Goal: Information Seeking & Learning: Learn about a topic

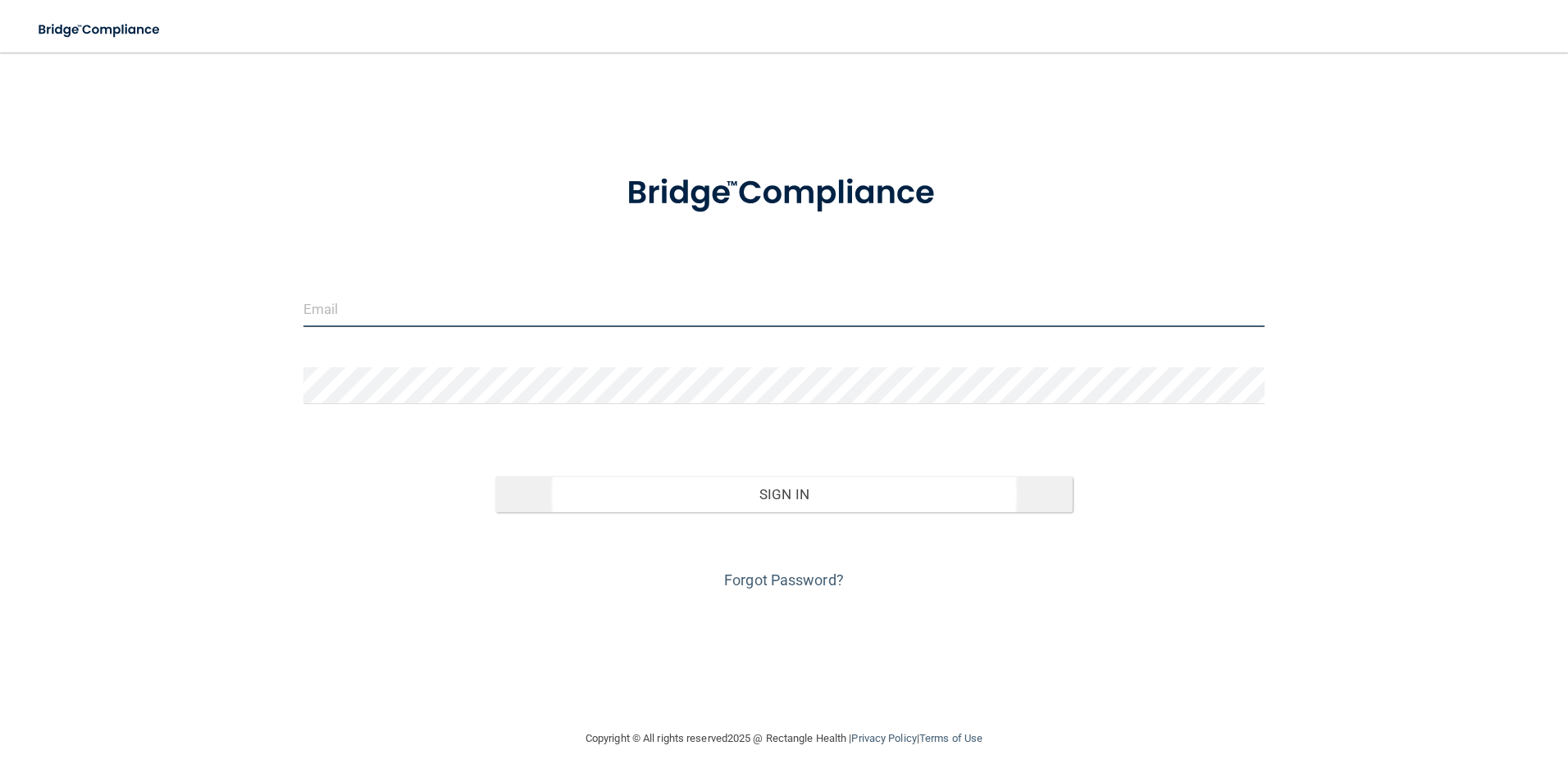
type input "[EMAIL_ADDRESS][DOMAIN_NAME]"
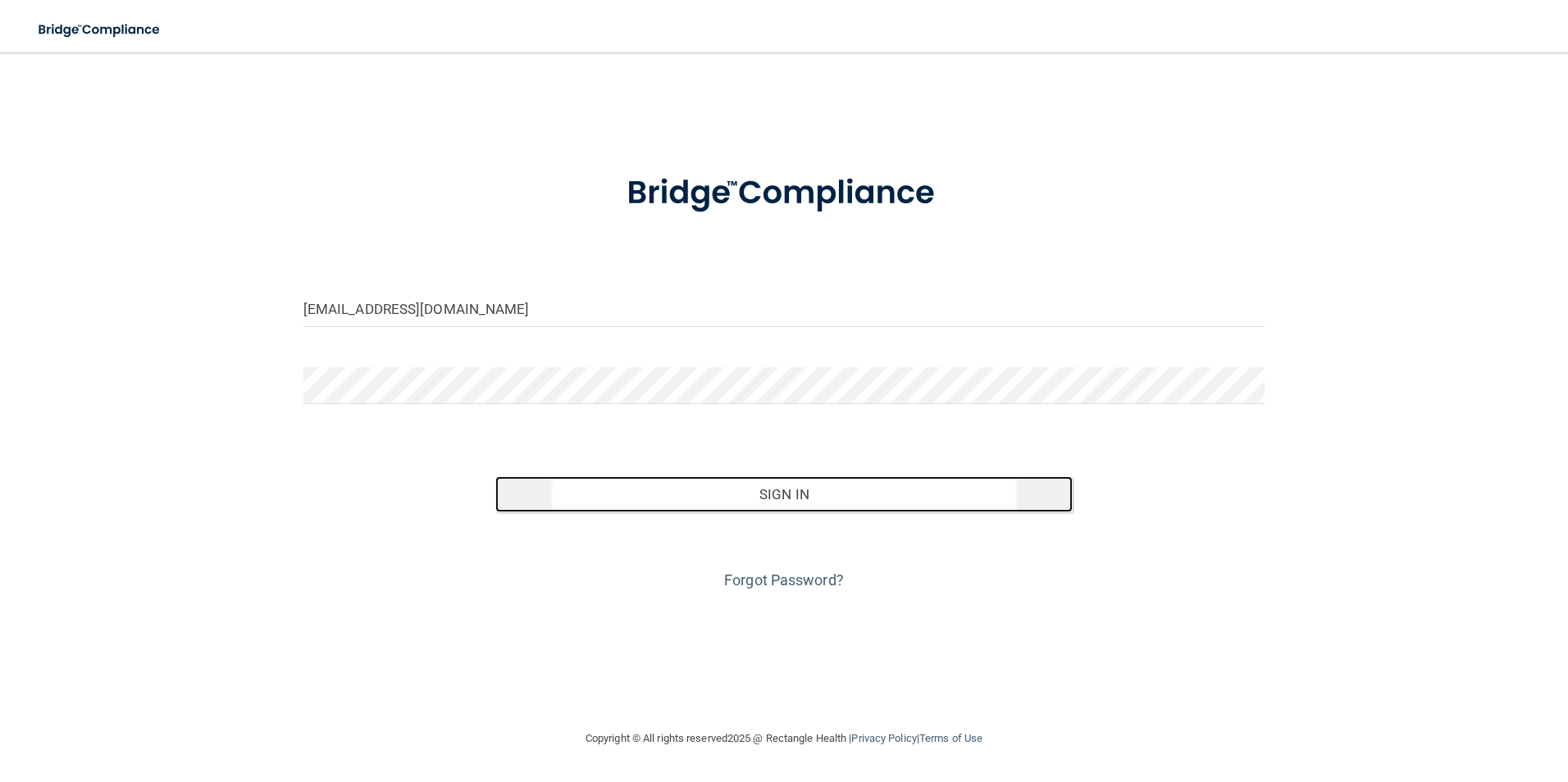
click at [769, 507] on button "Sign In" at bounding box center [784, 495] width 578 height 36
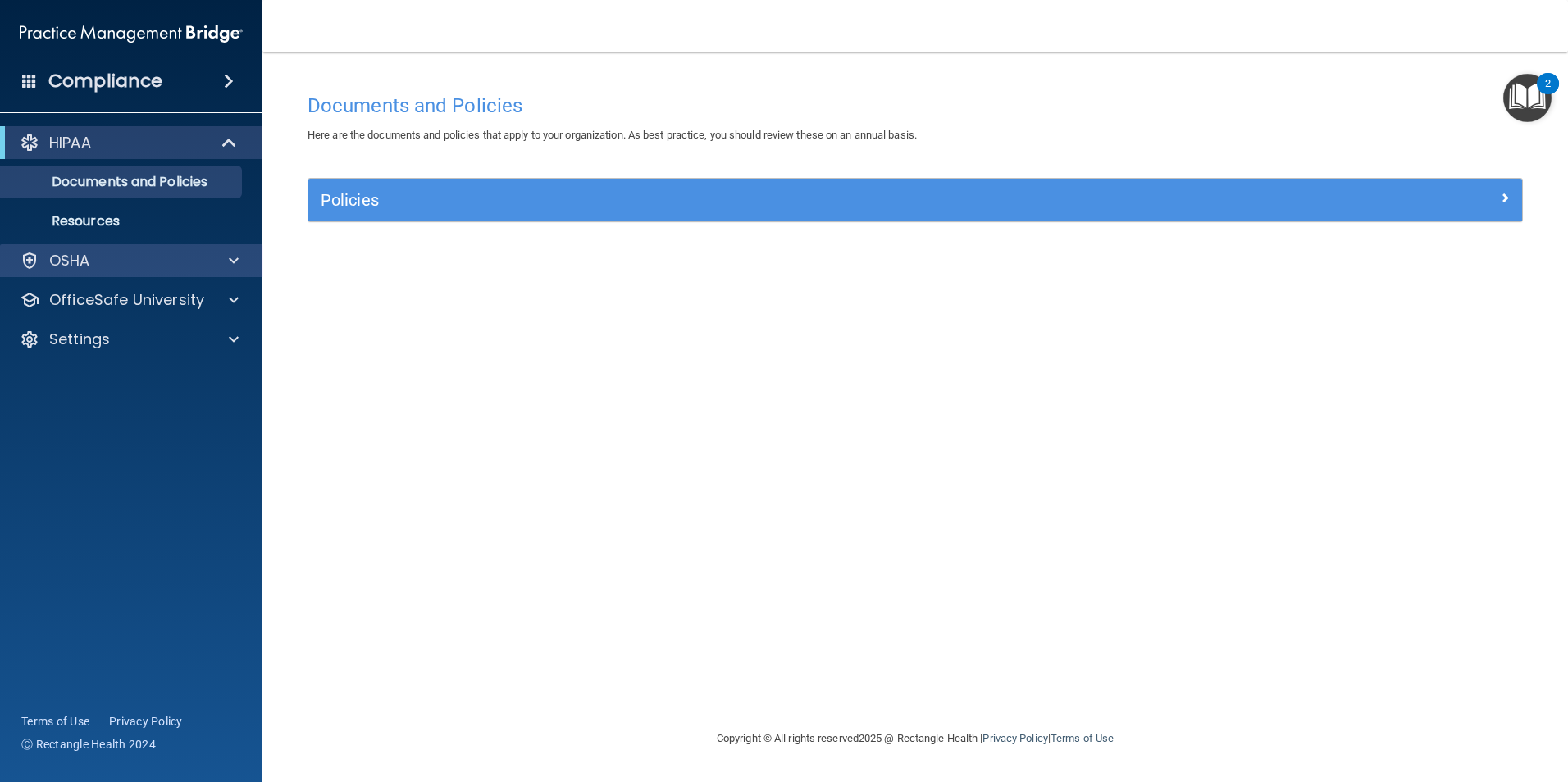
click at [200, 275] on div "OSHA" at bounding box center [131, 260] width 263 height 33
click at [226, 266] on div at bounding box center [232, 260] width 41 height 20
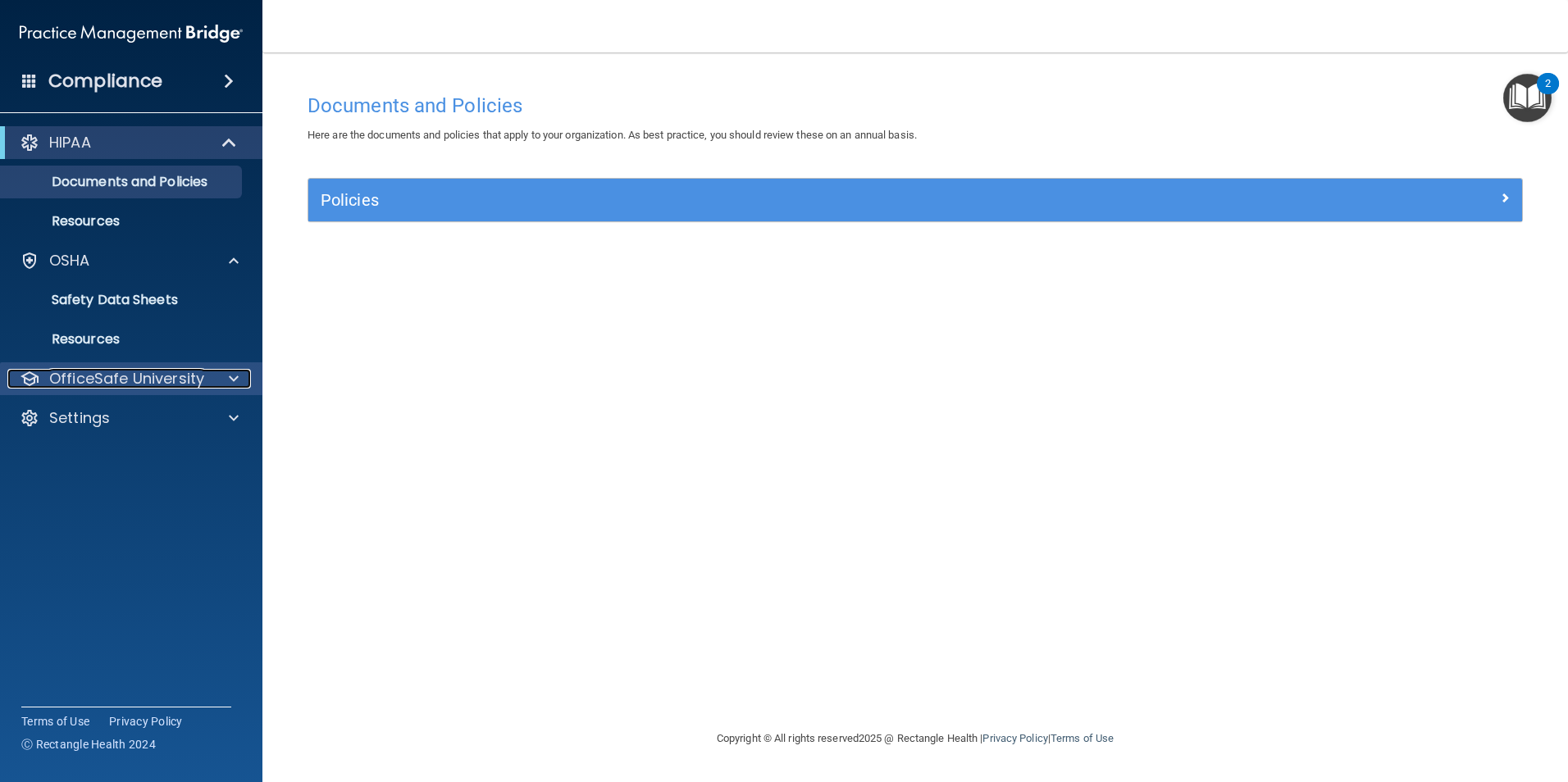
click at [235, 383] on span at bounding box center [234, 379] width 9 height 20
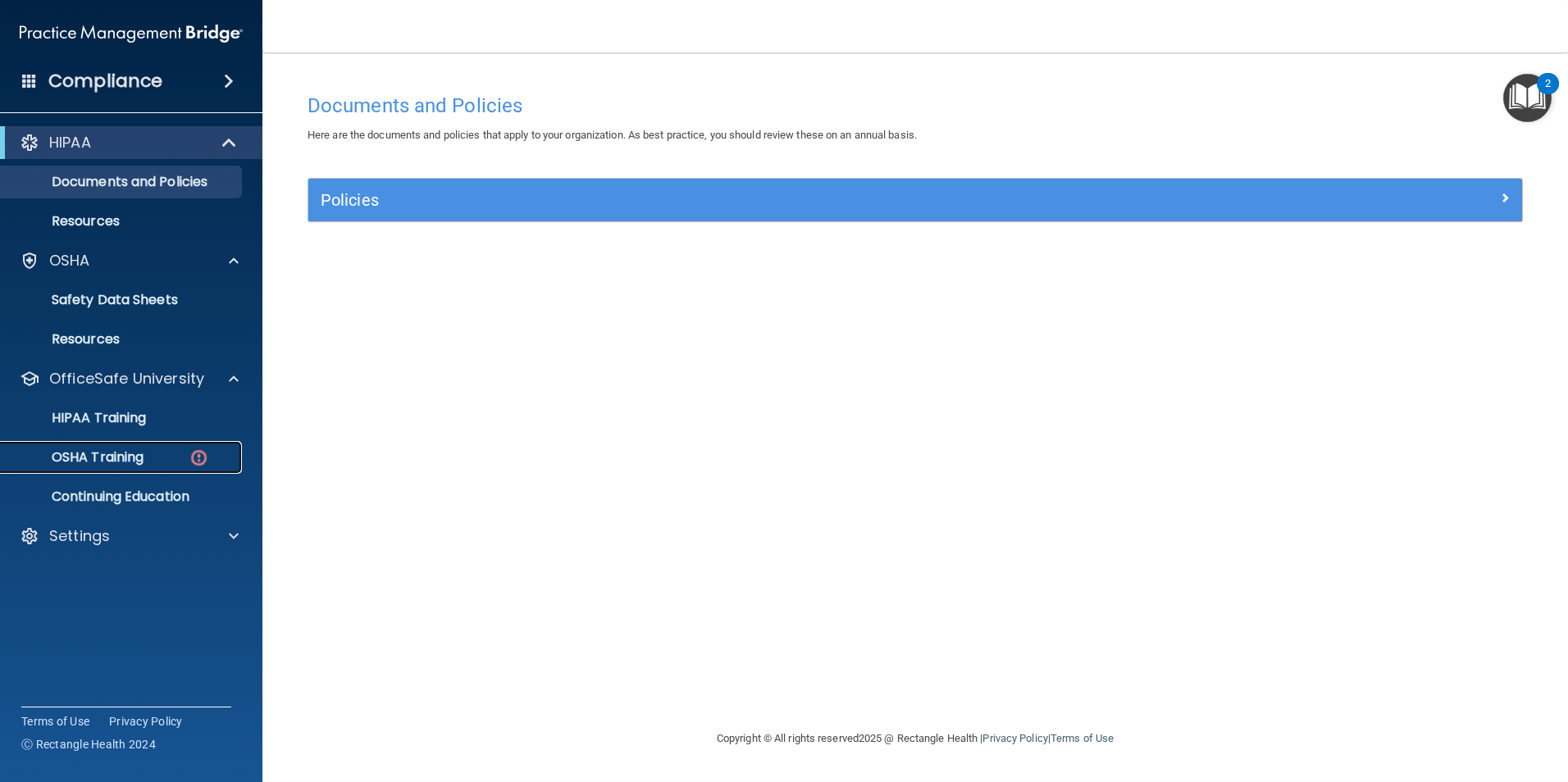
click at [123, 465] on p "OSHA Training" at bounding box center [76, 457] width 133 height 16
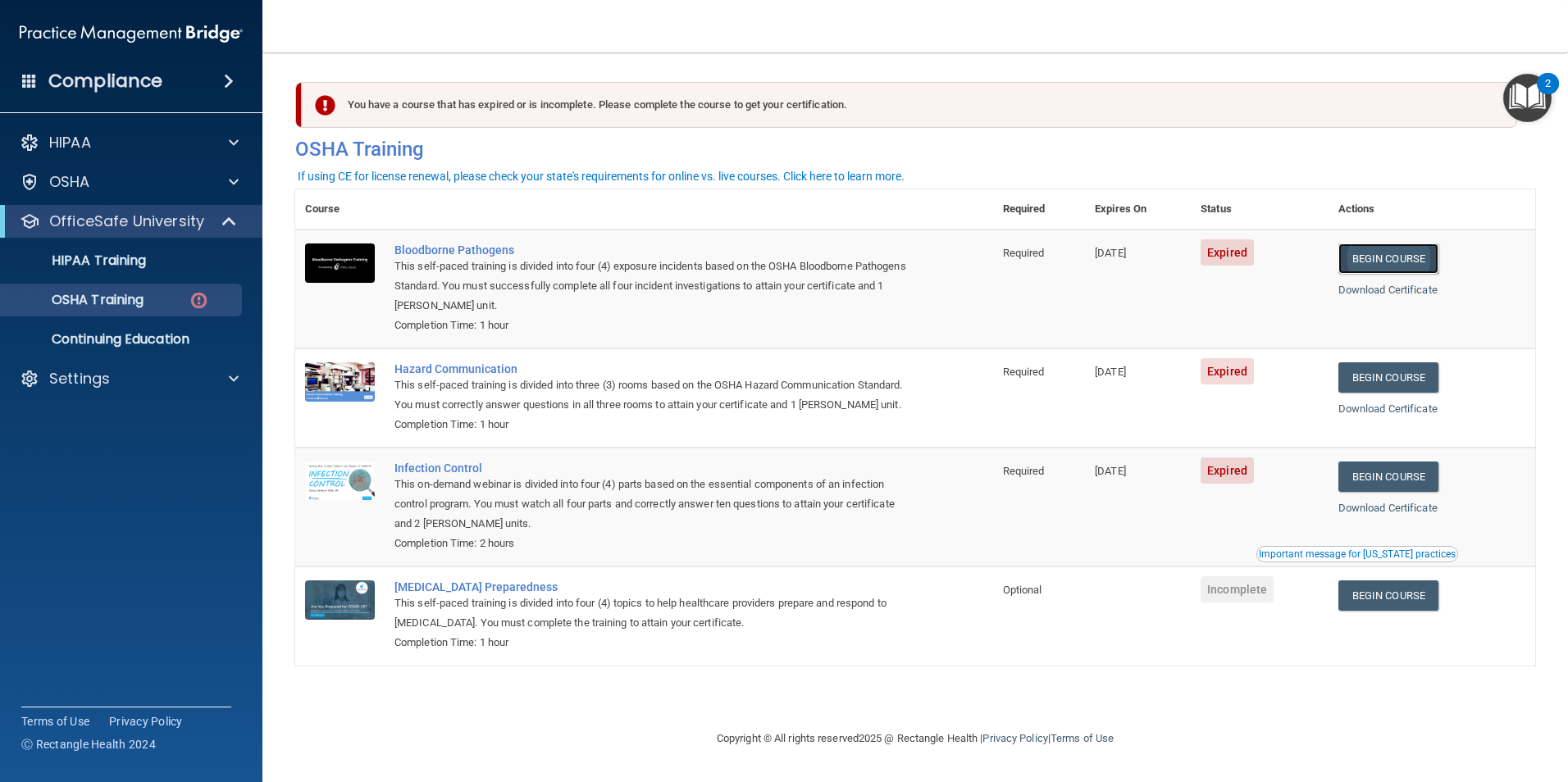
click at [1416, 263] on link "Begin Course" at bounding box center [1389, 259] width 100 height 30
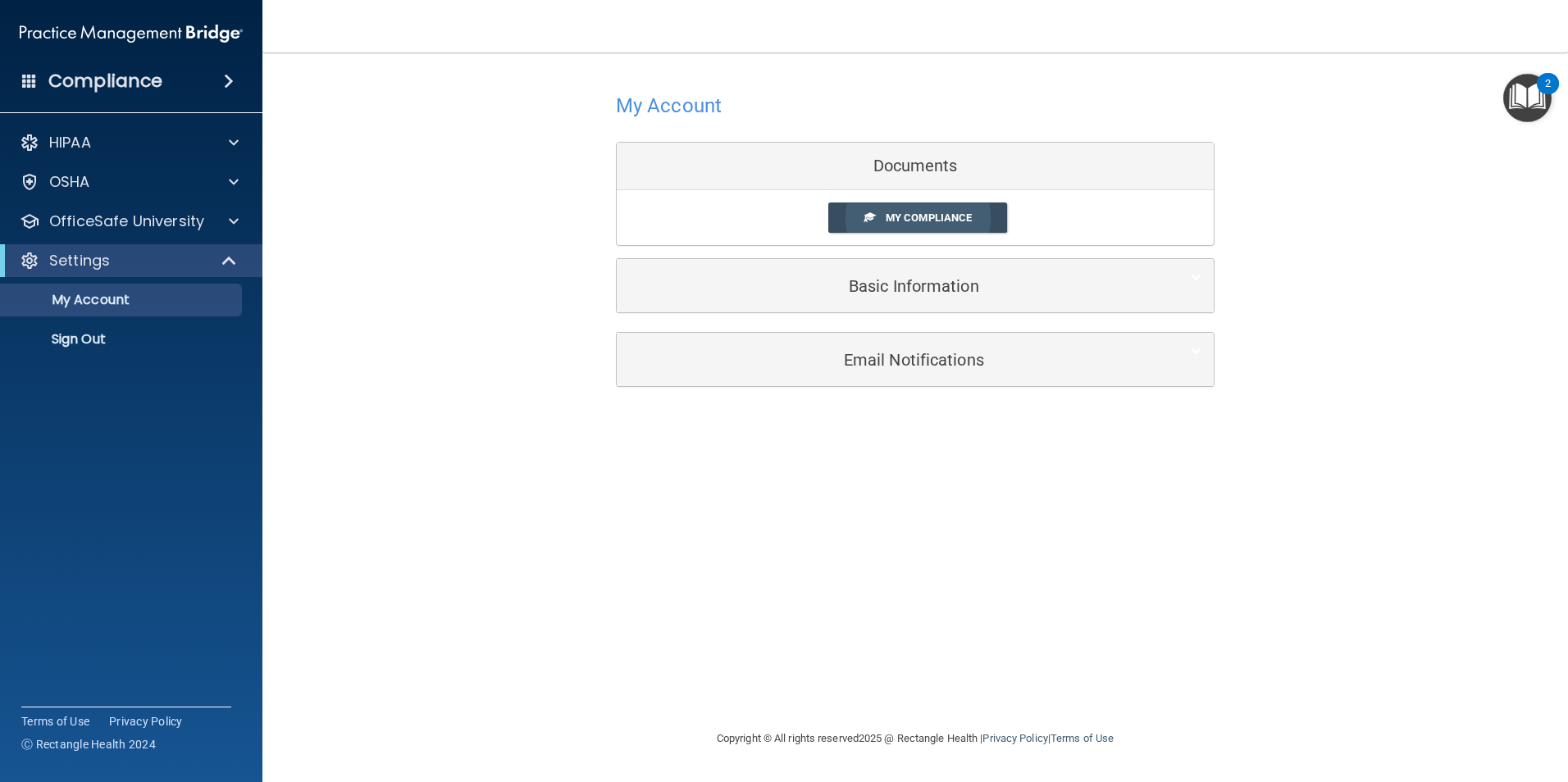
click at [913, 222] on span "My Compliance" at bounding box center [928, 218] width 86 height 12
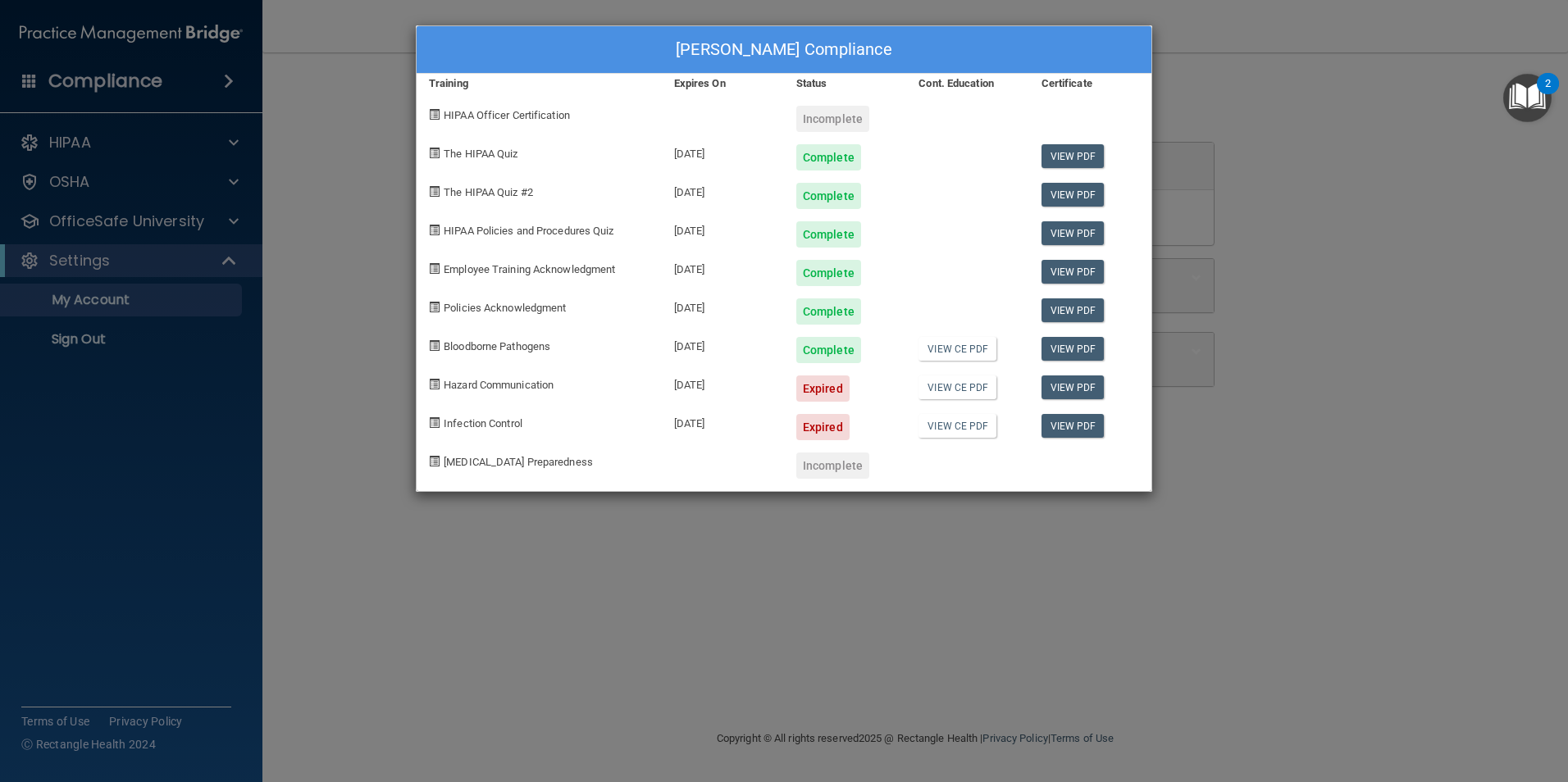
click at [382, 424] on div "Heather Rasche's Compliance Training Expires On Status Cont. Education Certific…" at bounding box center [784, 391] width 1568 height 782
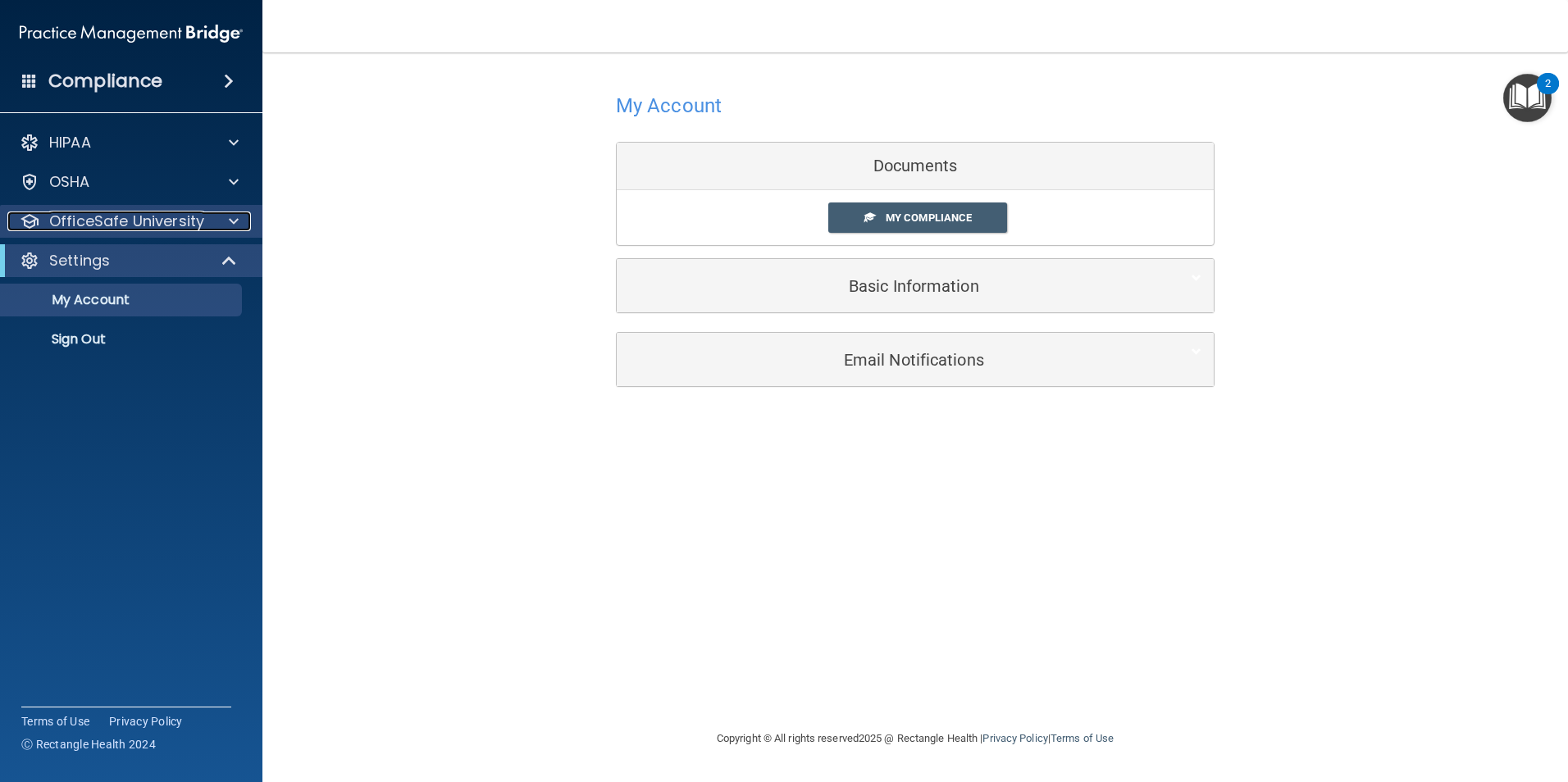
click at [207, 225] on div "OfficeSafe University" at bounding box center [109, 221] width 204 height 20
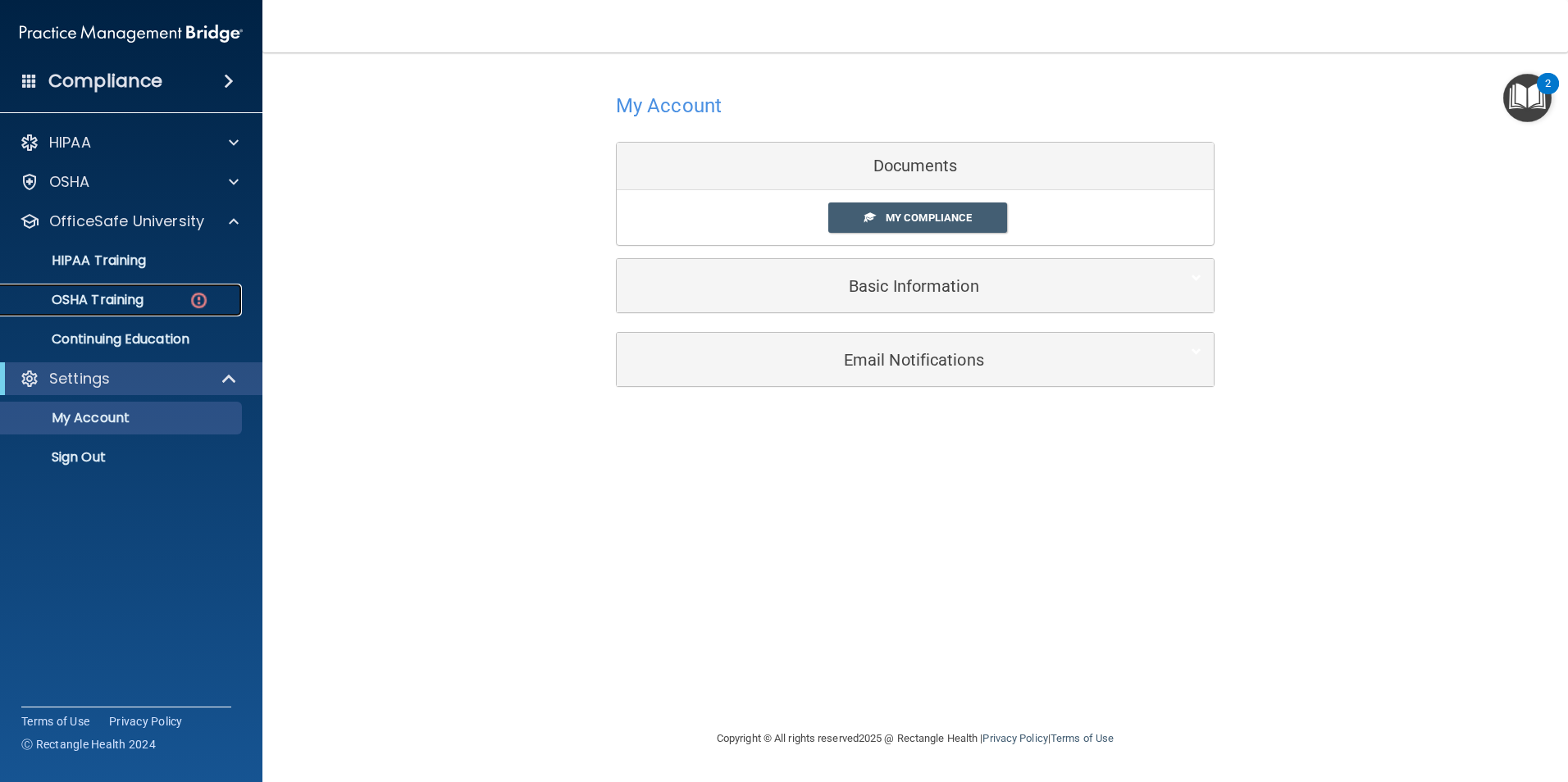
click at [193, 301] on img at bounding box center [199, 301] width 21 height 21
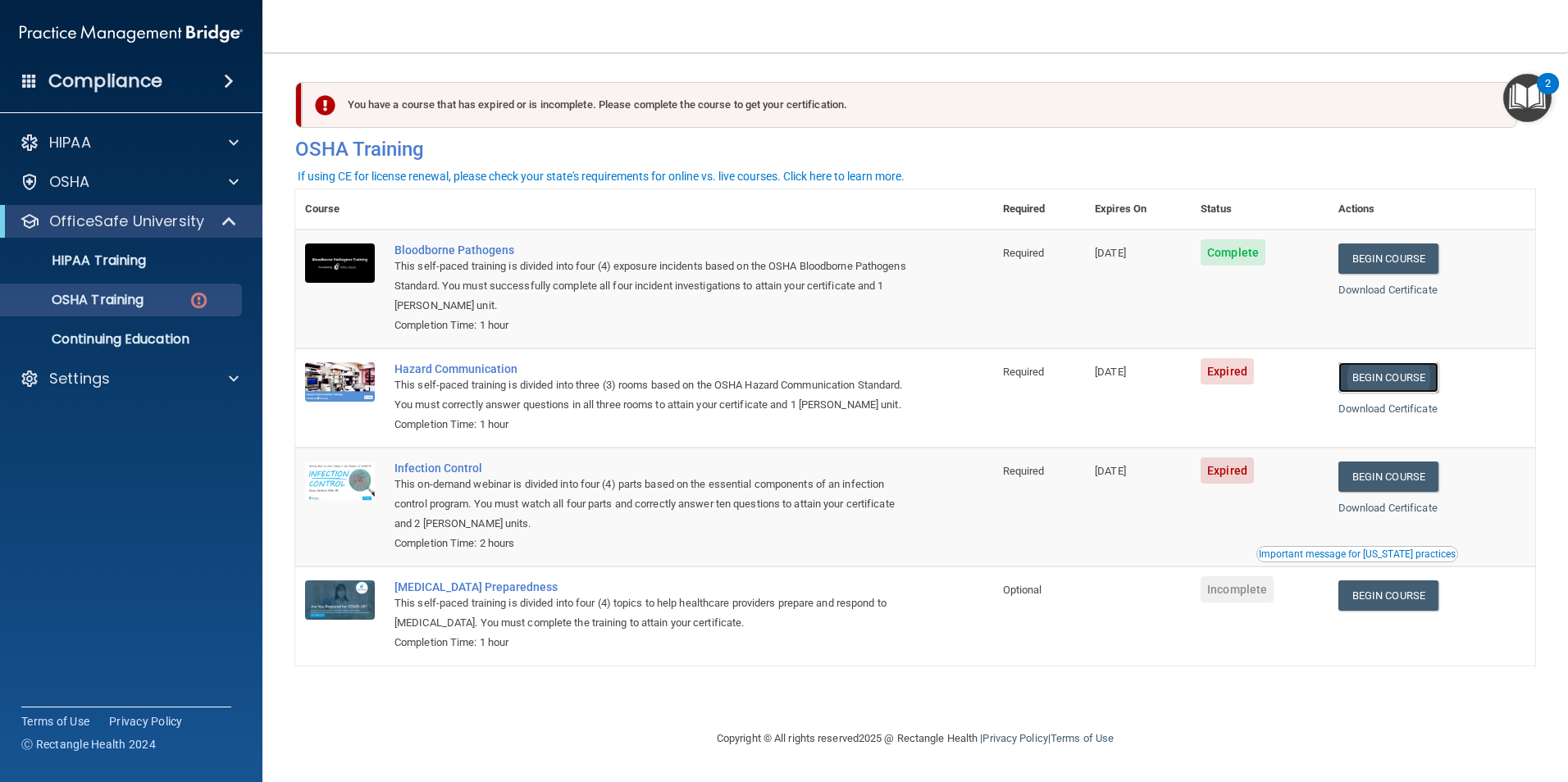
click at [1410, 375] on link "Begin Course" at bounding box center [1389, 378] width 100 height 30
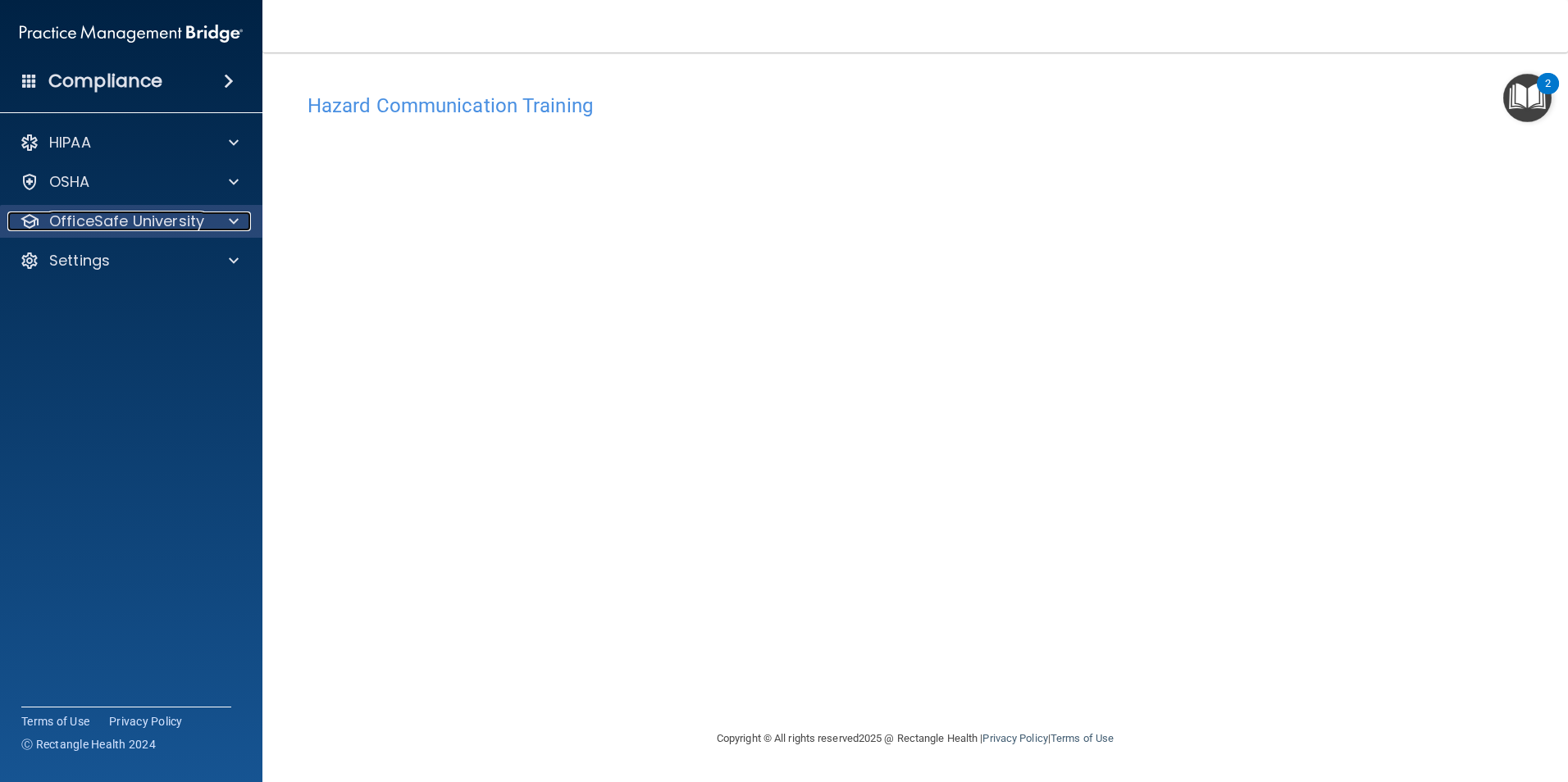
click at [195, 220] on p "OfficeSafe University" at bounding box center [126, 221] width 155 height 20
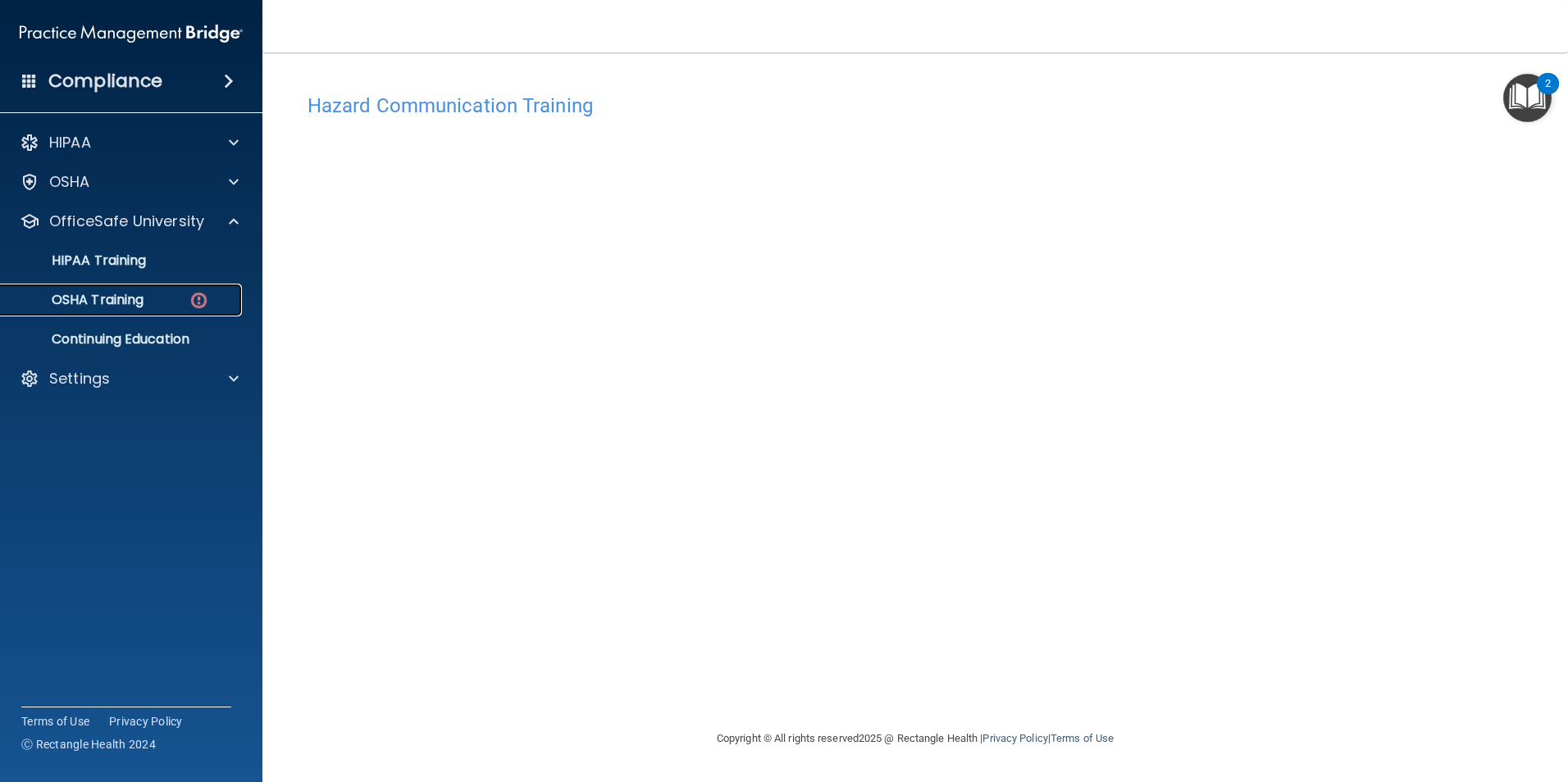
click at [157, 298] on div "OSHA Training" at bounding box center [122, 300] width 224 height 16
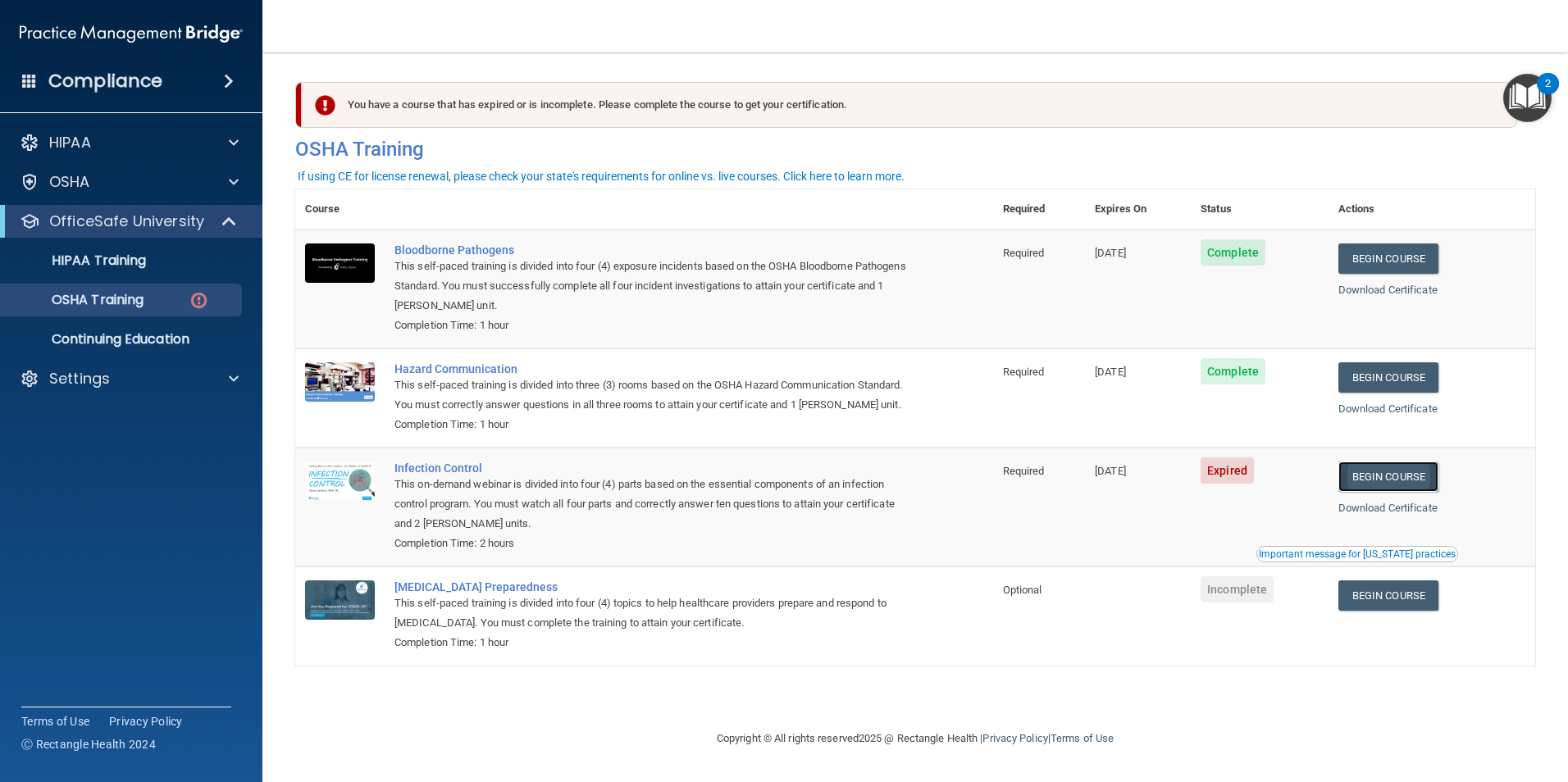
click at [1423, 492] on link "Begin Course" at bounding box center [1389, 477] width 100 height 30
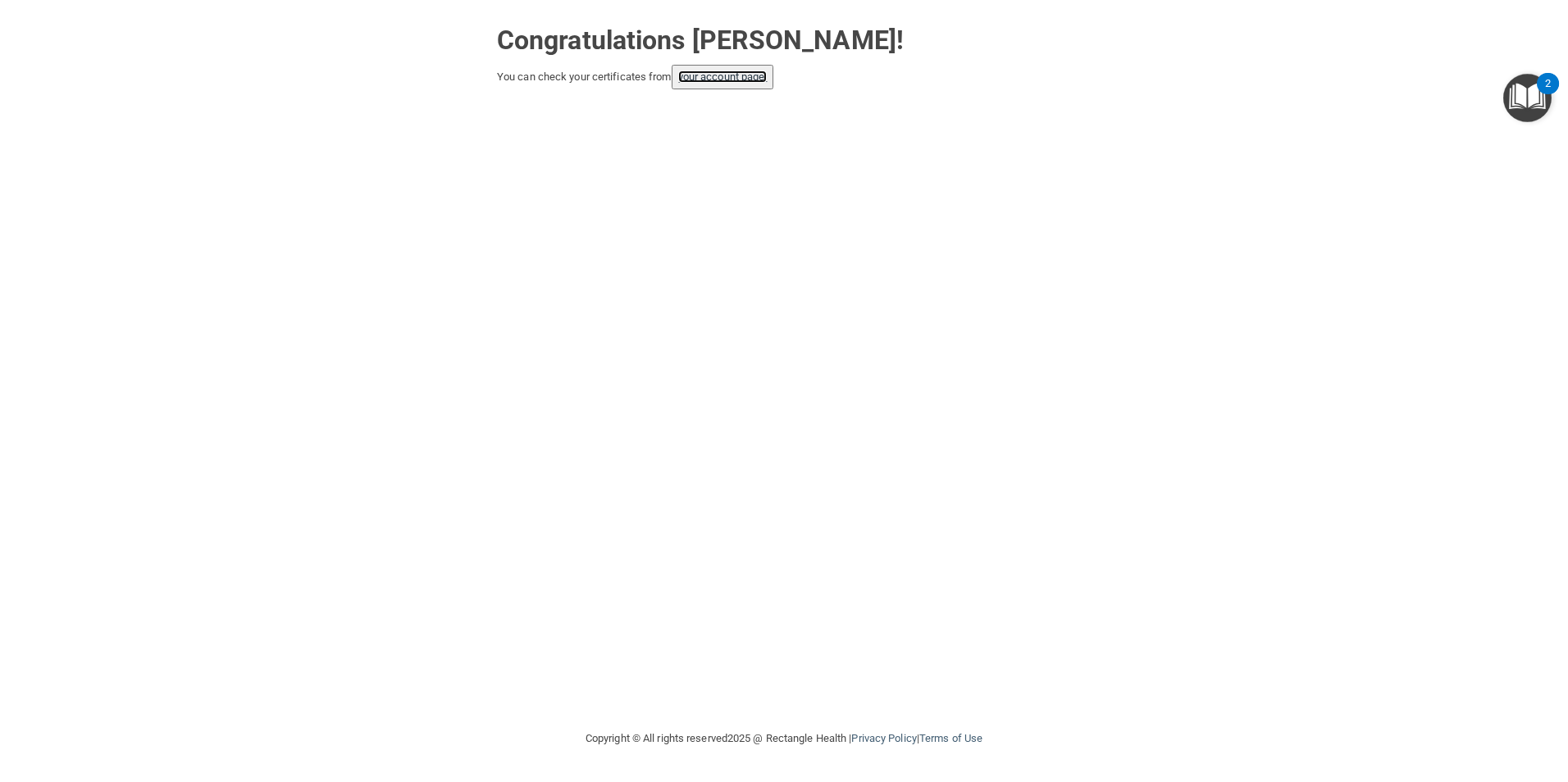
click at [721, 75] on link "your account page!" at bounding box center [723, 76] width 90 height 12
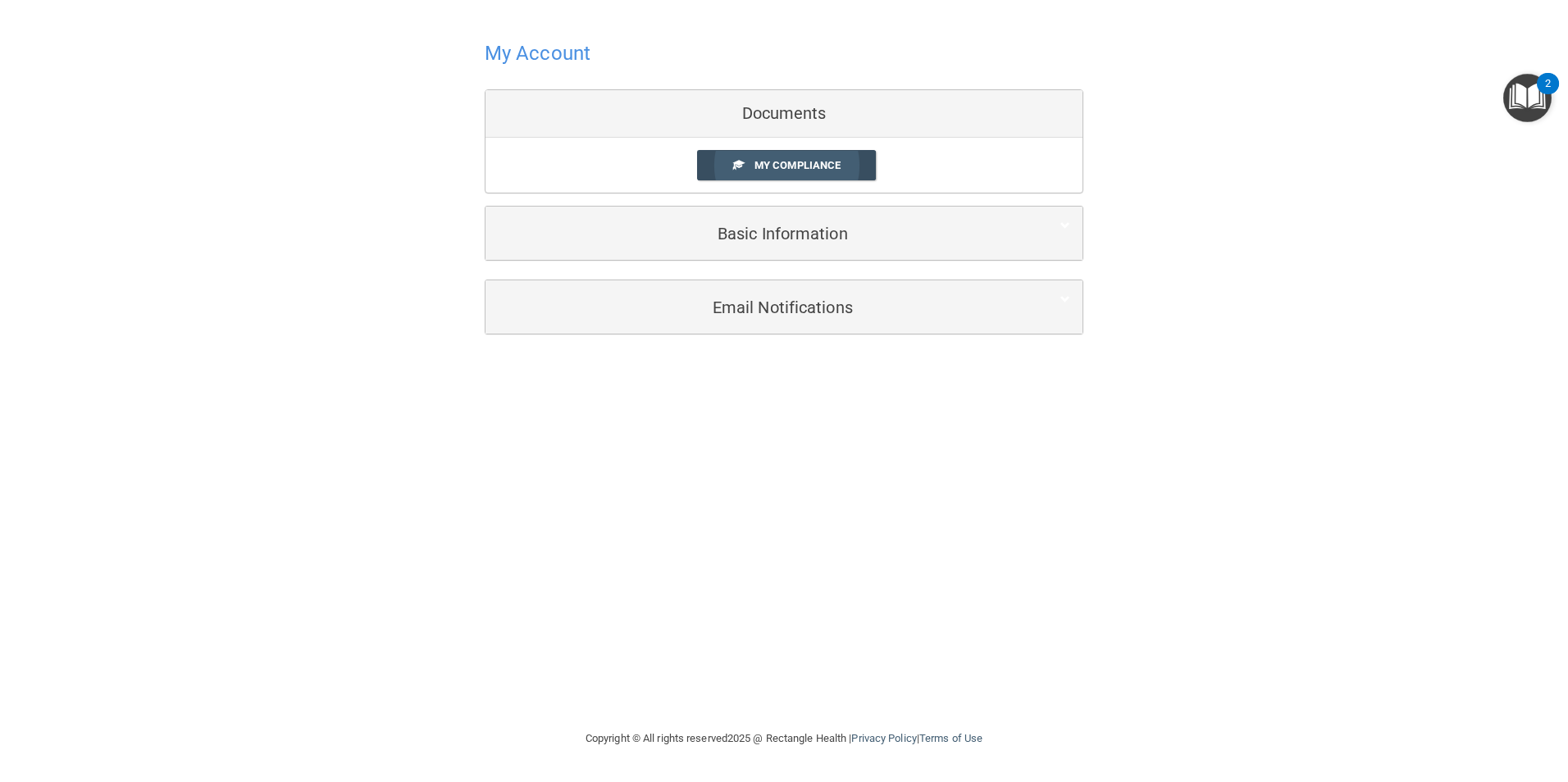
click at [741, 168] on span at bounding box center [738, 164] width 10 height 10
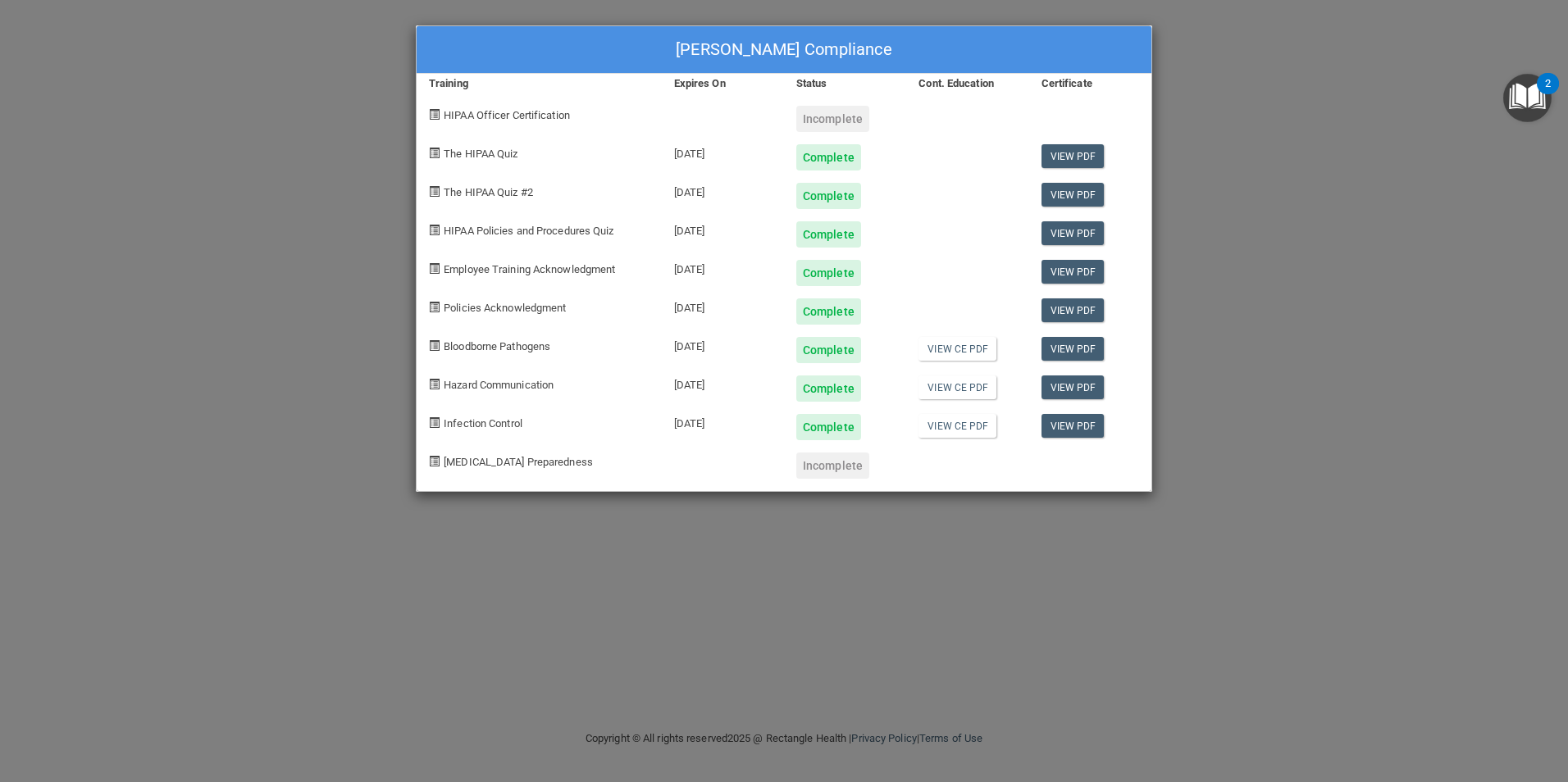
click at [1213, 45] on div "[PERSON_NAME] Compliance Training Expires On Status Cont. Education Certificate…" at bounding box center [784, 391] width 1568 height 782
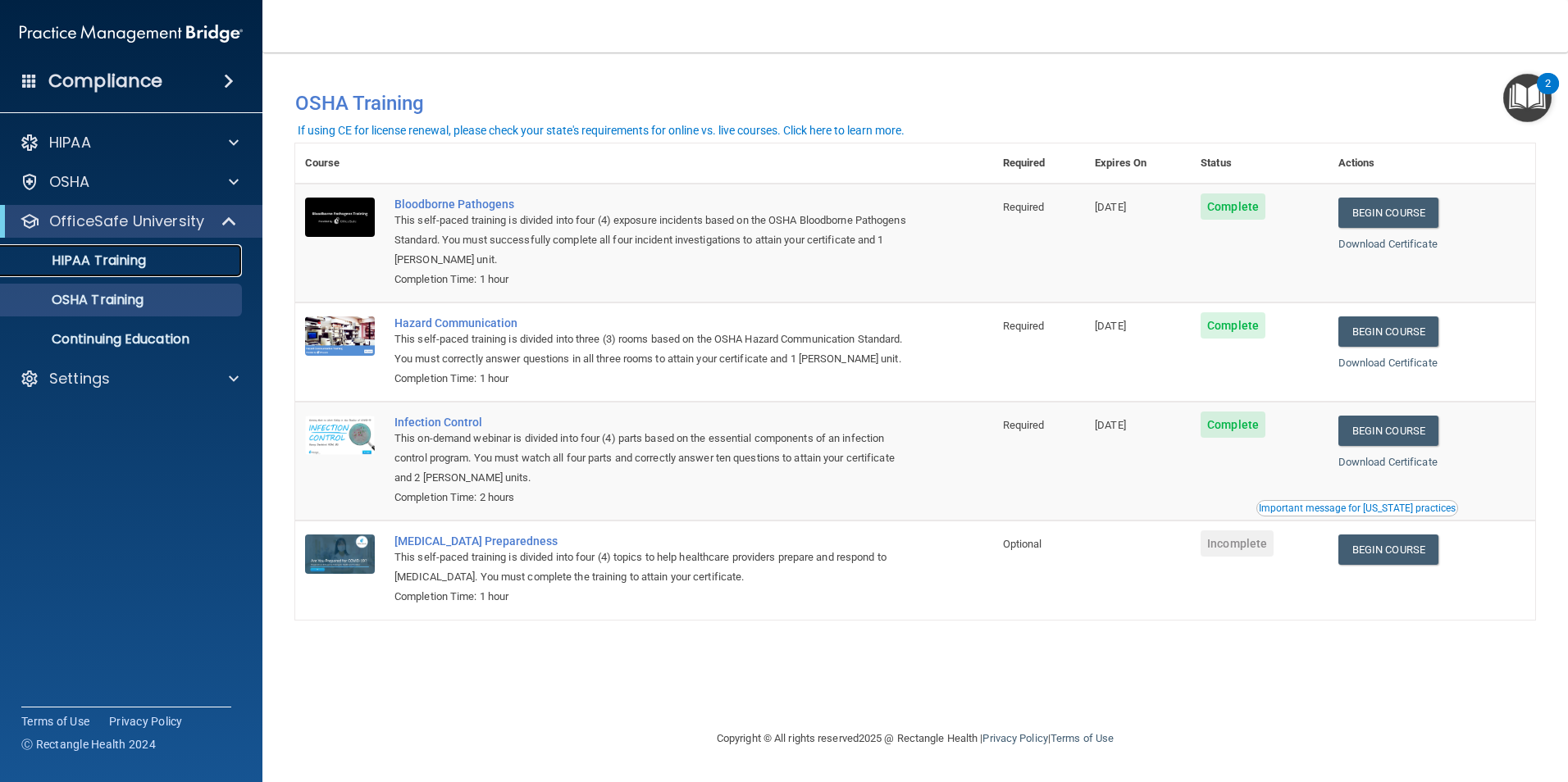
click at [136, 256] on p "HIPAA Training" at bounding box center [78, 260] width 136 height 16
